Goal: Task Accomplishment & Management: Use online tool/utility

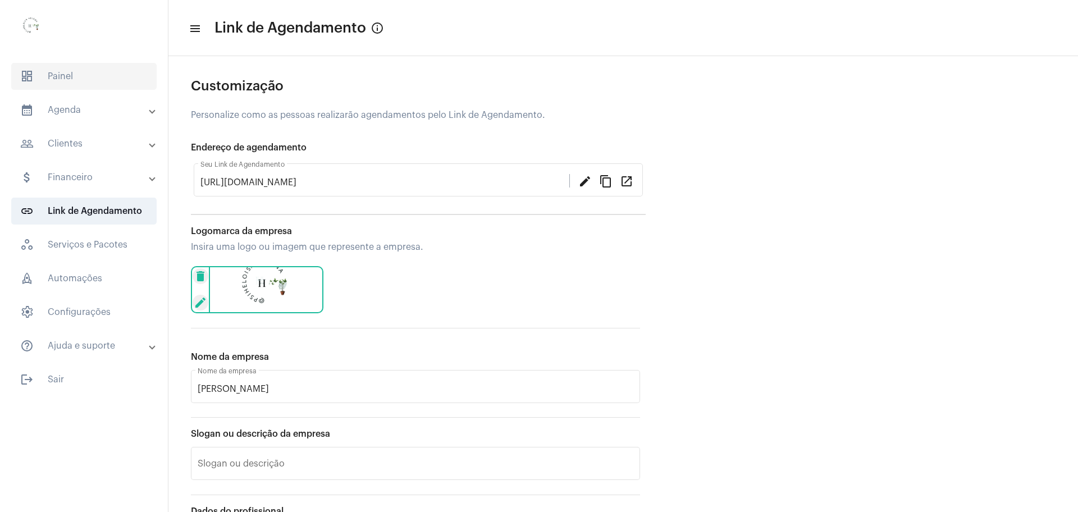
click at [57, 74] on span "dashboard Painel" at bounding box center [83, 76] width 145 height 27
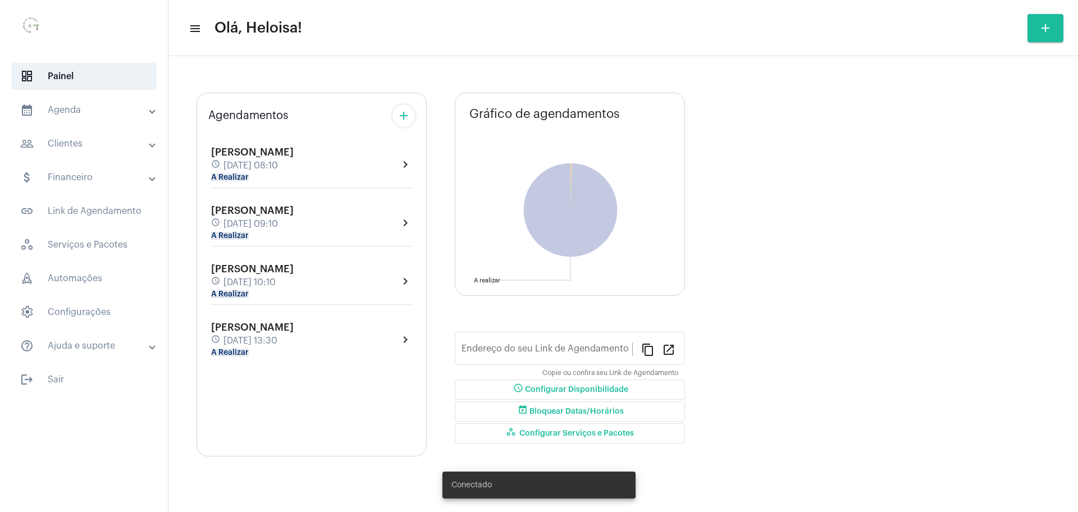
click at [257, 154] on span "[PERSON_NAME]" at bounding box center [252, 152] width 83 height 10
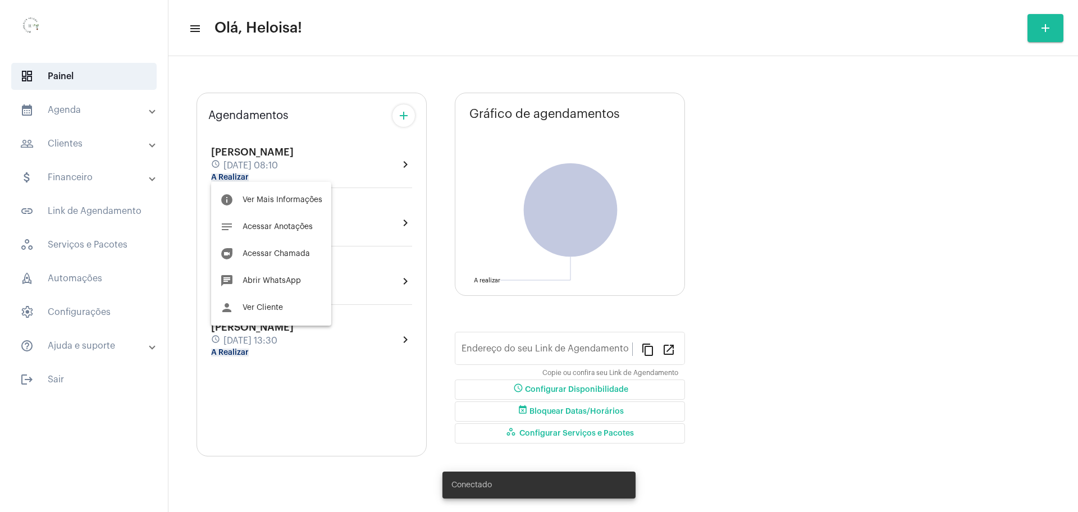
type input "[URL][DOMAIN_NAME]"
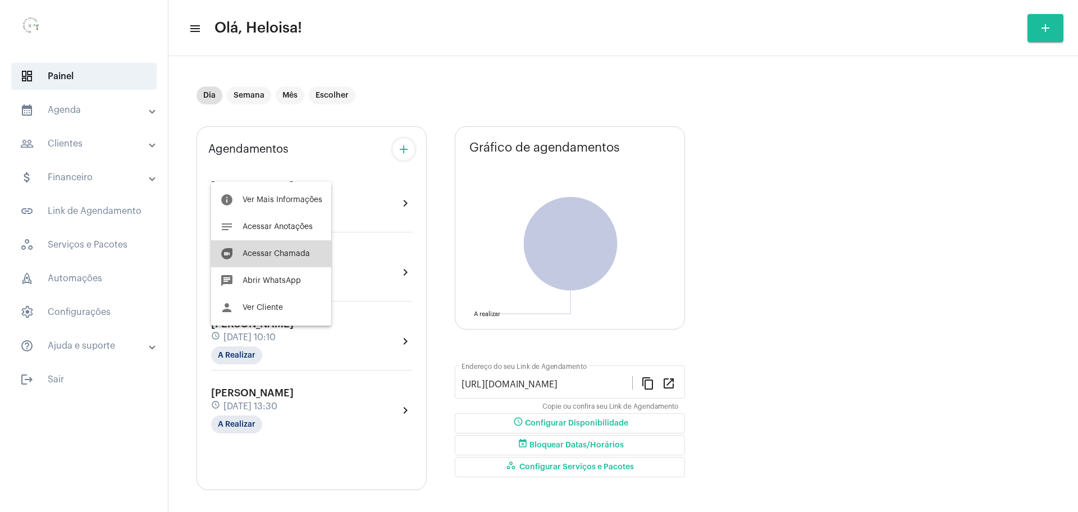
click at [271, 250] on span "Acessar Chamada" at bounding box center [276, 254] width 67 height 8
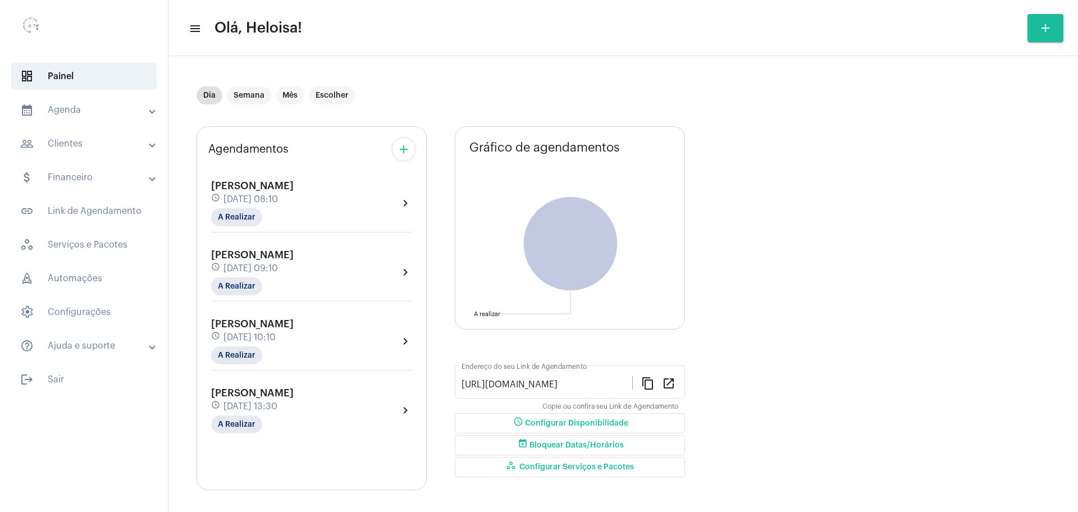
click at [241, 200] on span "[DATE] 08:10" at bounding box center [251, 199] width 54 height 10
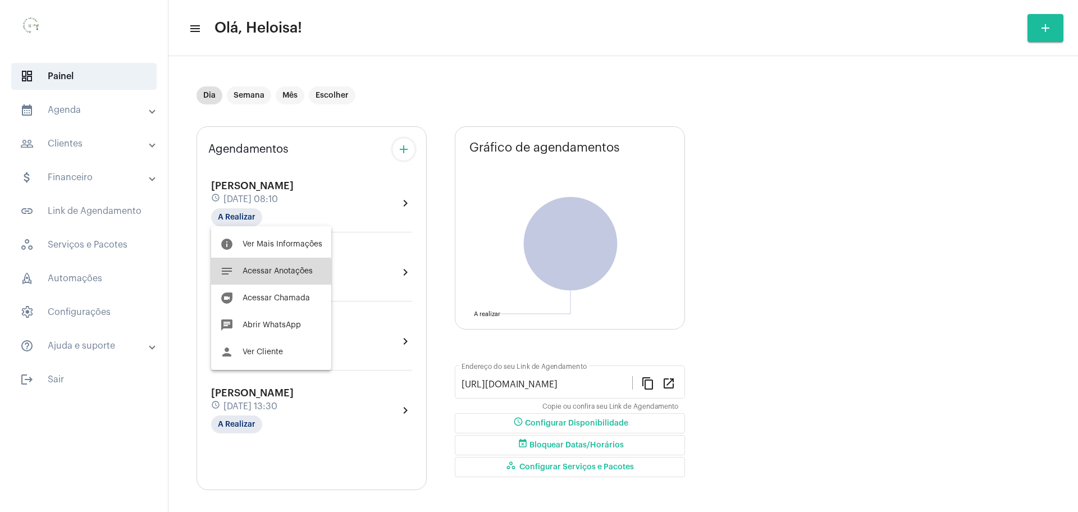
click at [268, 275] on span "Acessar Anotações" at bounding box center [278, 271] width 70 height 8
